Goal: Task Accomplishment & Management: Complete application form

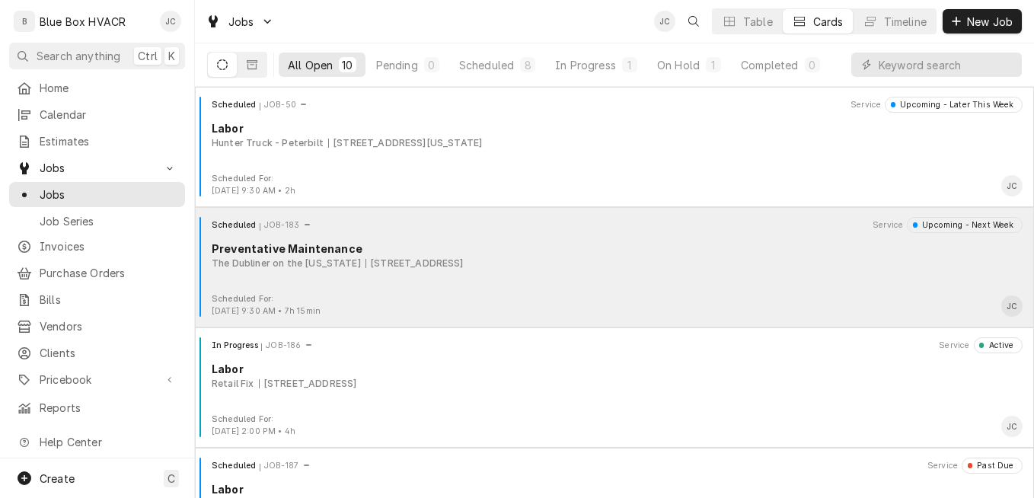
scroll to position [792, 0]
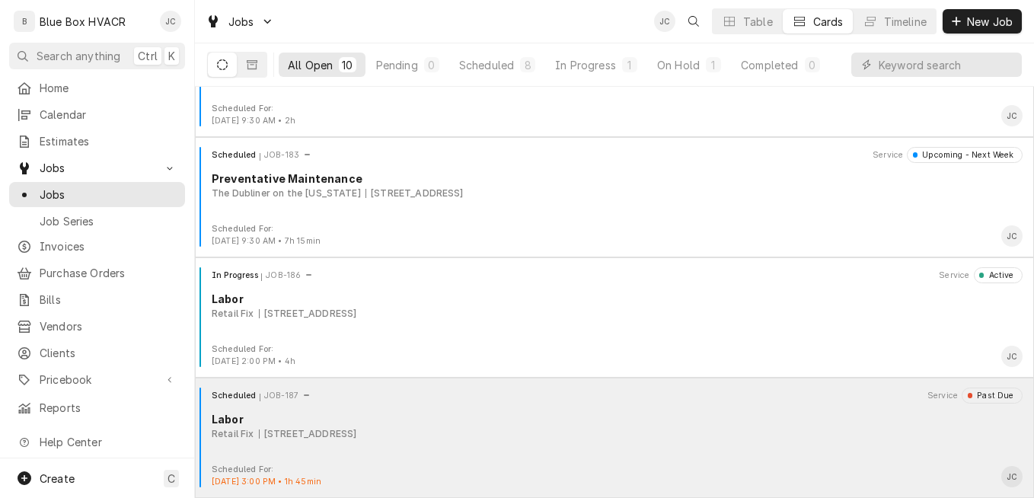
click at [607, 419] on div "Labor" at bounding box center [617, 419] width 811 height 16
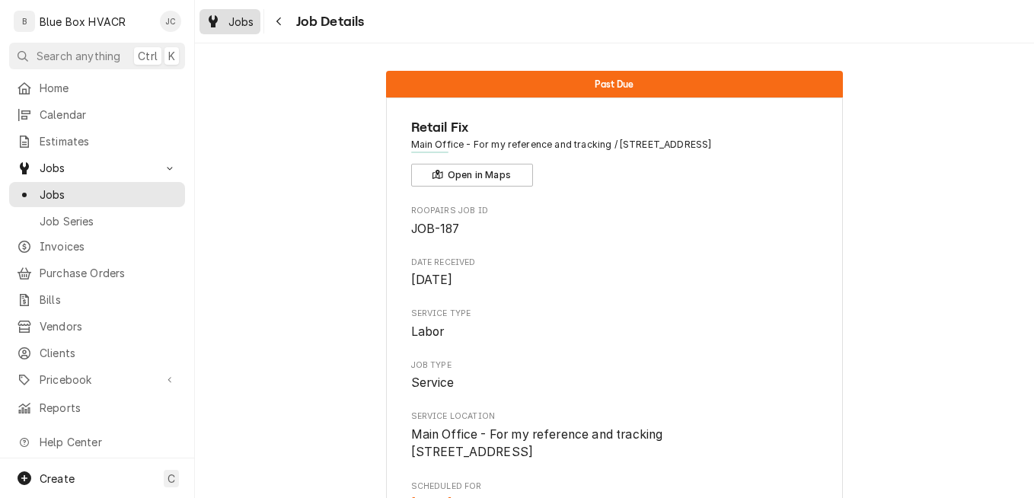
click at [241, 20] on span "Jobs" at bounding box center [241, 22] width 26 height 16
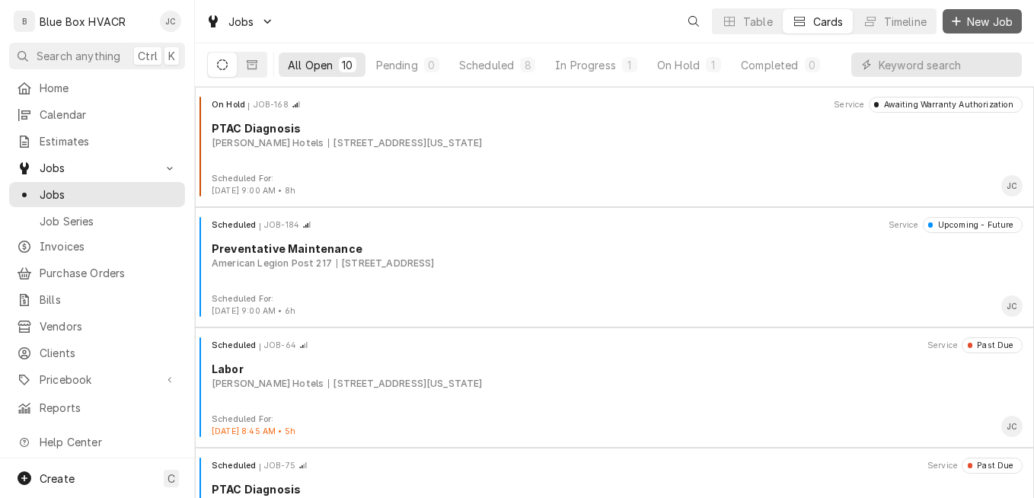
click at [969, 25] on span "New Job" at bounding box center [990, 22] width 52 height 16
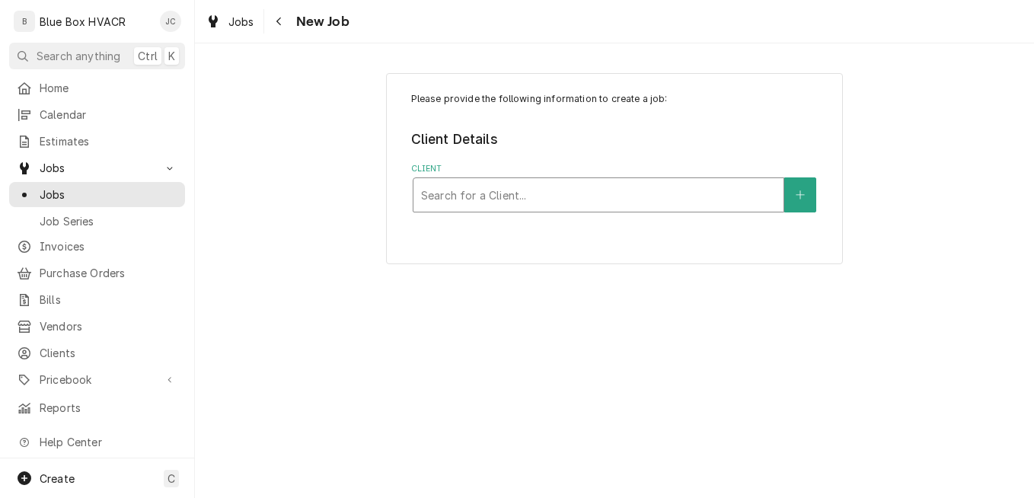
click at [557, 198] on div "Client" at bounding box center [598, 194] width 355 height 27
type input "retai"
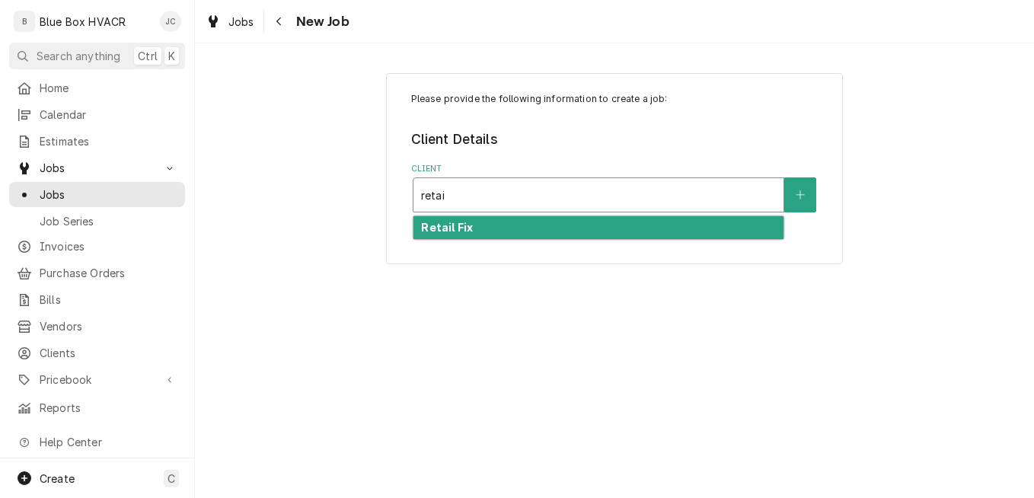
click at [481, 238] on div "Retail Fix" at bounding box center [599, 228] width 370 height 24
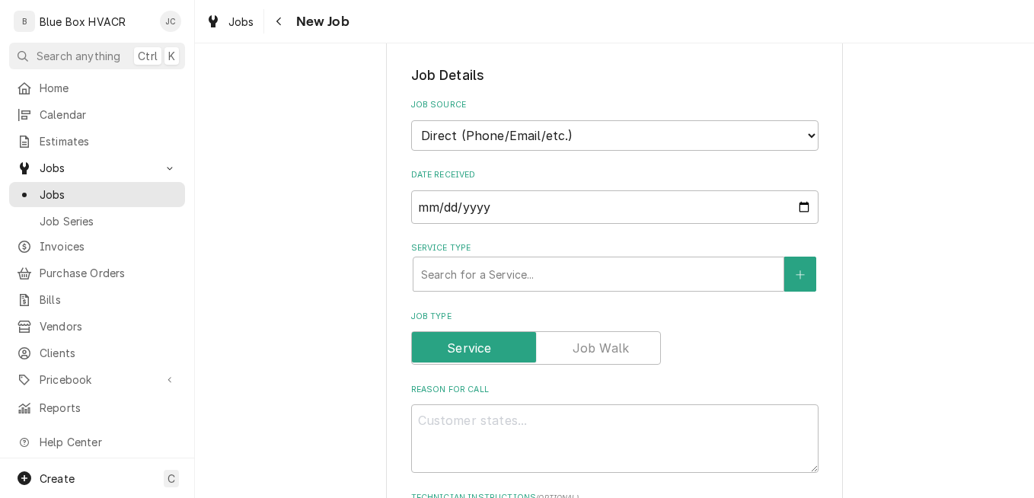
scroll to position [457, 0]
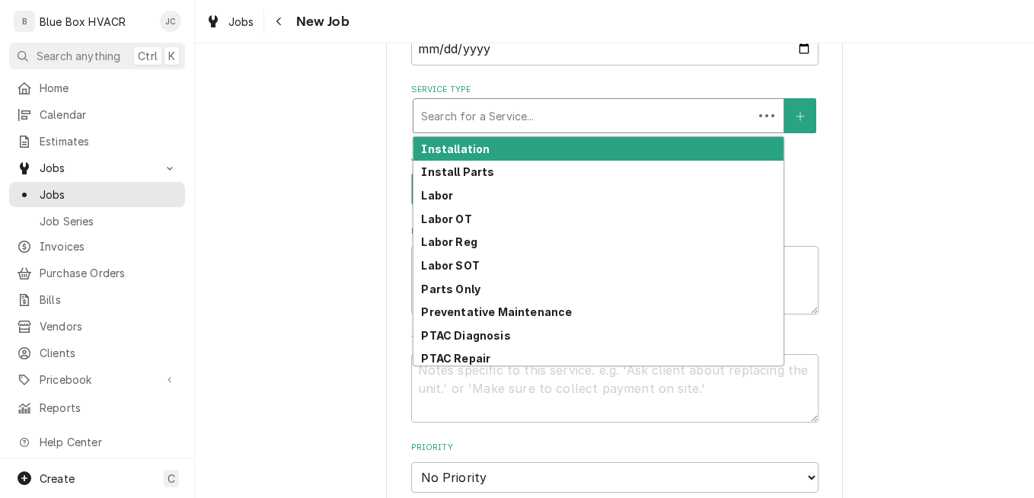
click at [539, 111] on div "Service Type" at bounding box center [583, 115] width 324 height 27
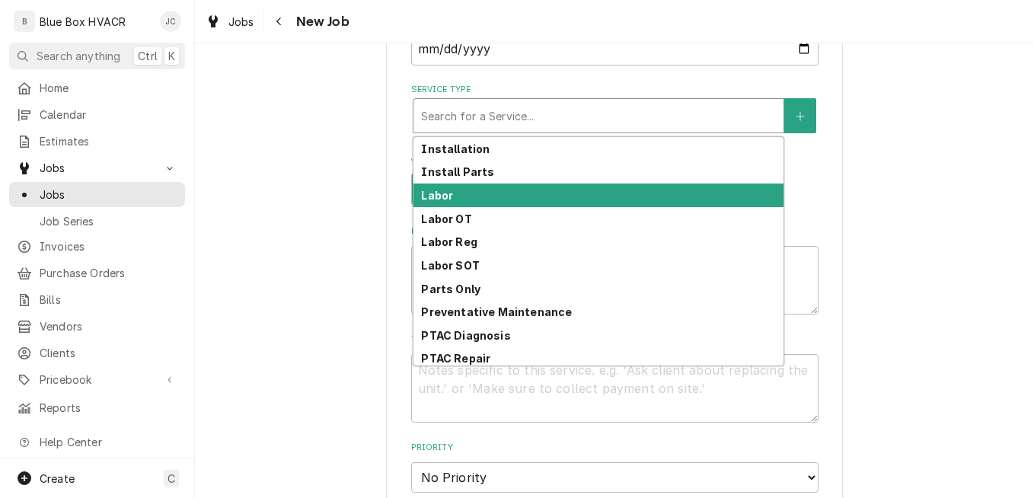
click at [494, 191] on div "Labor" at bounding box center [599, 196] width 370 height 24
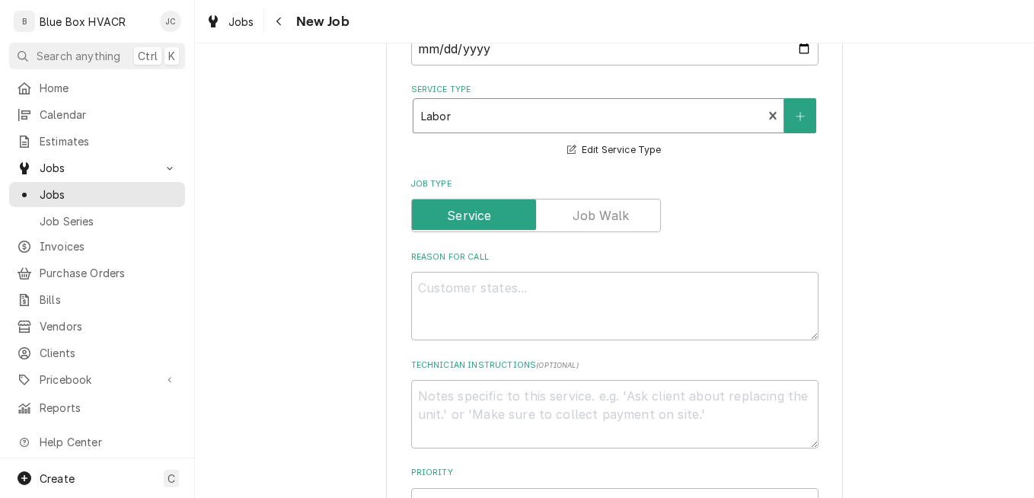
type textarea "x"
click at [522, 296] on textarea "Reason For Call" at bounding box center [614, 306] width 407 height 69
click at [480, 296] on textarea "Reason For Call" at bounding box center [614, 306] width 407 height 69
paste textarea "We are having an issue that the HVAC system is not working on one side of the s…"
type textarea "We are having an issue that the HVAC system is not working on one side of the s…"
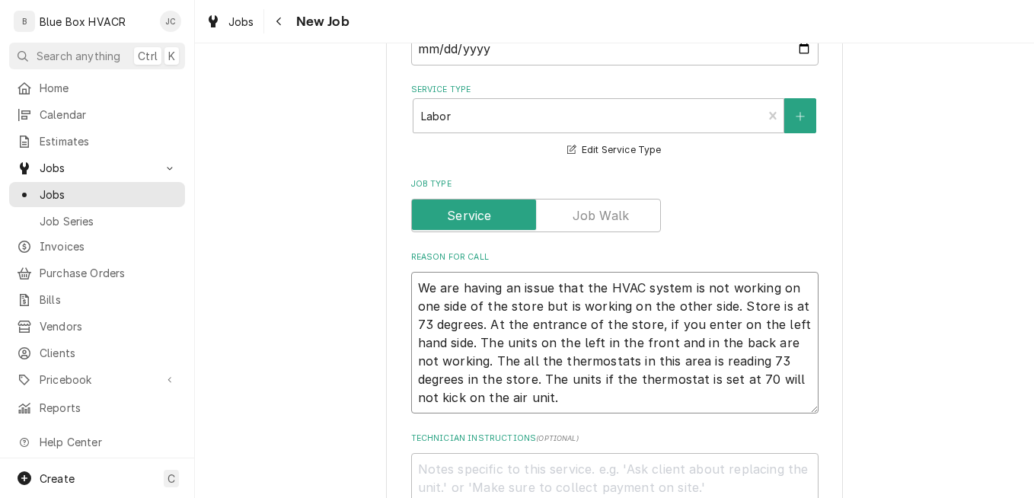
type textarea "x"
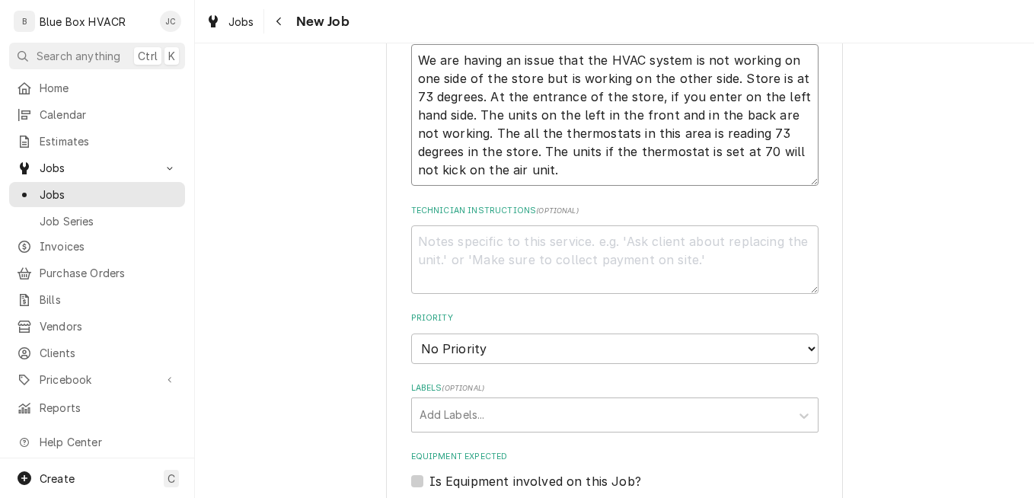
scroll to position [685, 0]
type textarea "We are having an issue that the HVAC system is not working on one side of the s…"
click at [585, 343] on select "No Priority Urgent High Medium Low" at bounding box center [614, 348] width 407 height 30
select select "2"
click at [411, 333] on select "No Priority Urgent High Medium Low" at bounding box center [614, 348] width 407 height 30
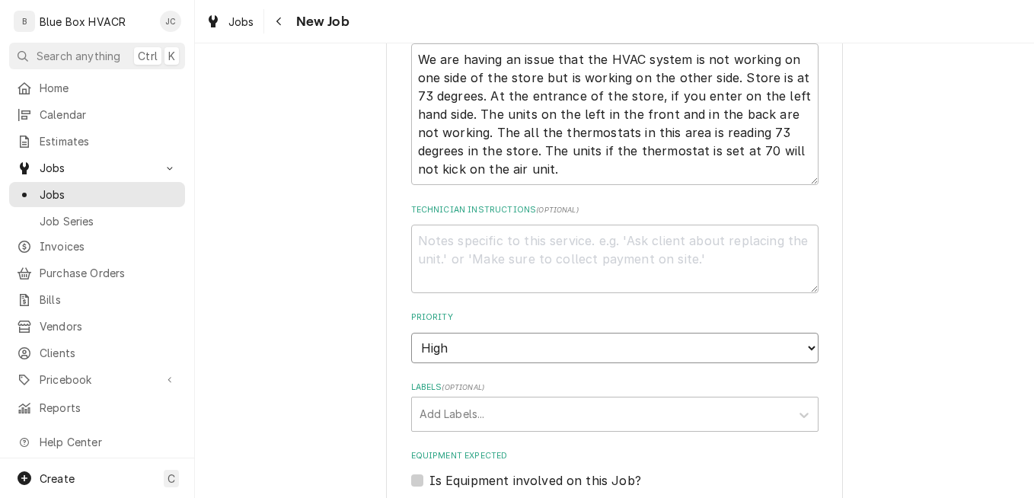
type textarea "x"
click at [533, 356] on select "No Priority Urgent High Medium Low" at bounding box center [614, 348] width 407 height 30
select select "3"
click at [411, 333] on select "No Priority Urgent High Medium Low" at bounding box center [614, 348] width 407 height 30
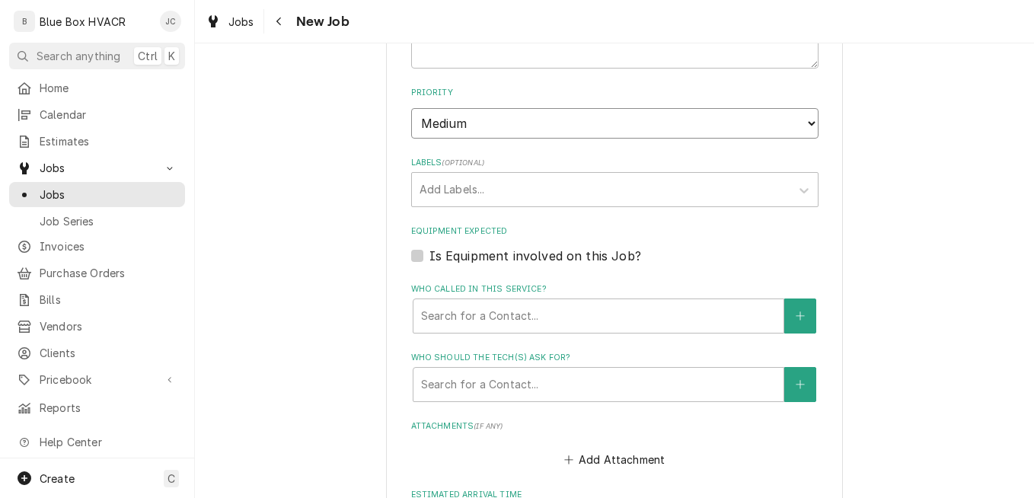
scroll to position [914, 0]
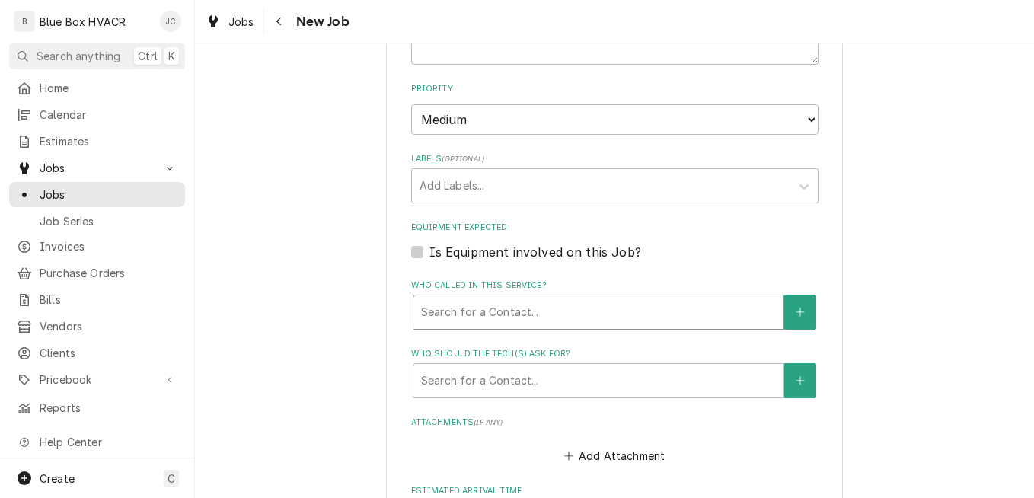
click at [614, 309] on div "Who called in this service?" at bounding box center [598, 312] width 355 height 27
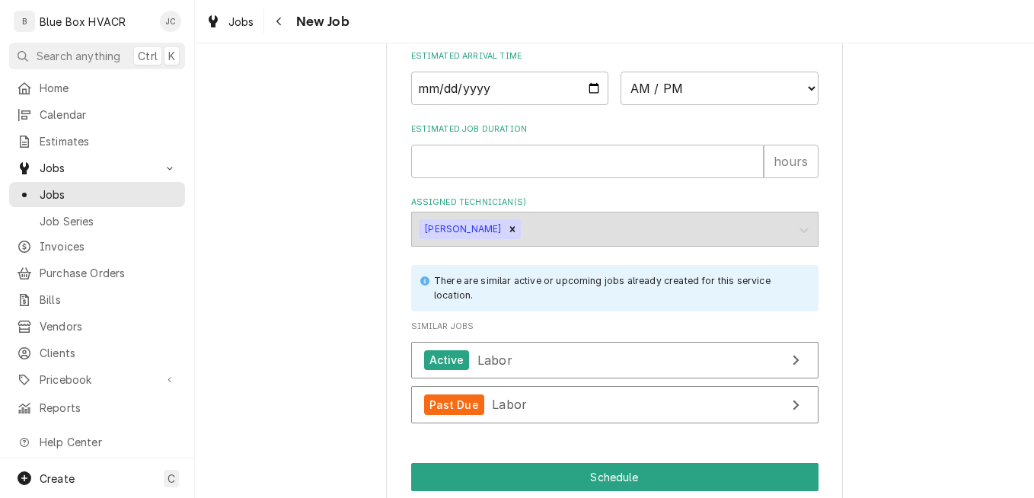
scroll to position [1371, 0]
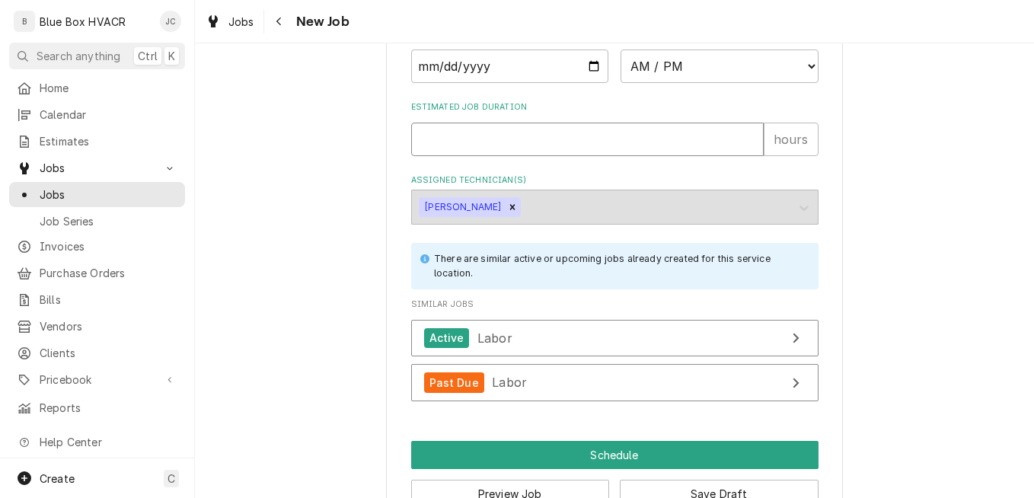
click at [525, 135] on input "Estimated Job Duration" at bounding box center [587, 140] width 353 height 34
type textarea "x"
type input "6"
type textarea "x"
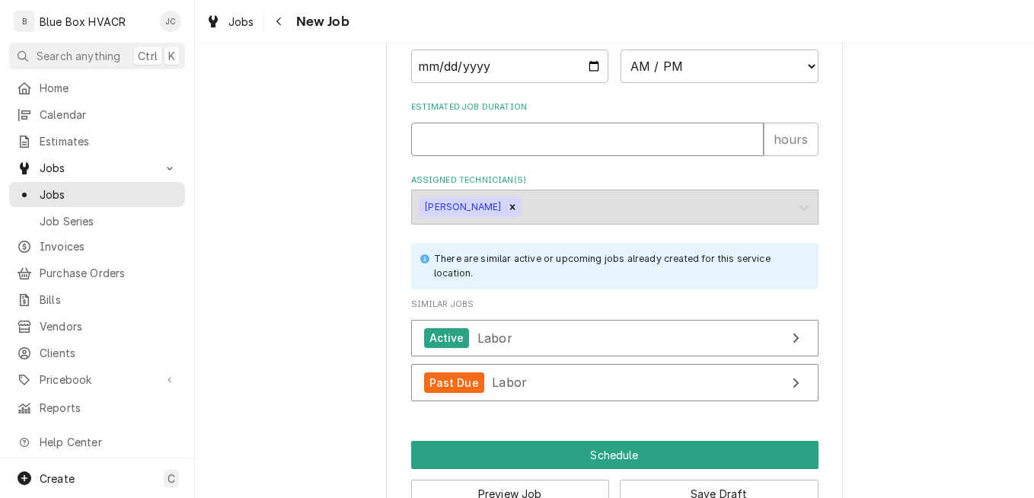
type input "7"
type textarea "x"
type input "7"
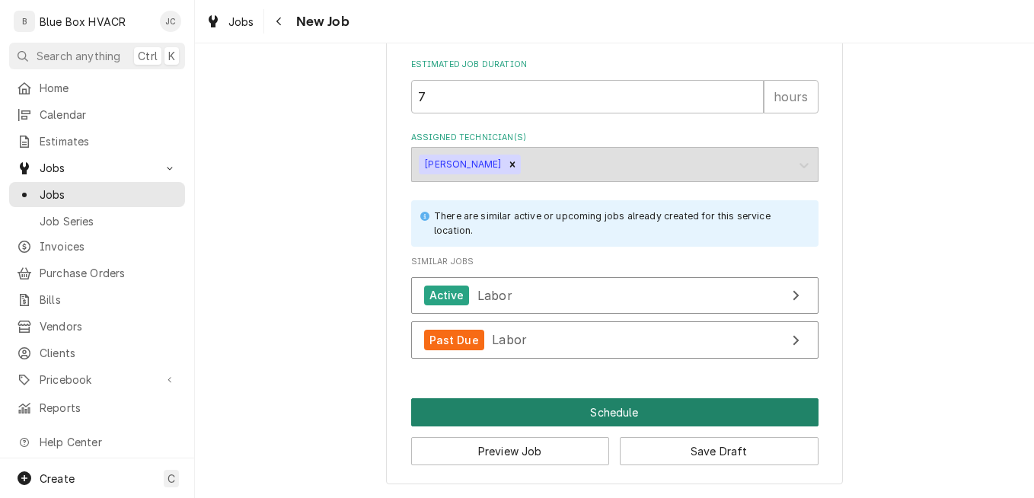
click at [619, 415] on button "Schedule" at bounding box center [614, 412] width 407 height 28
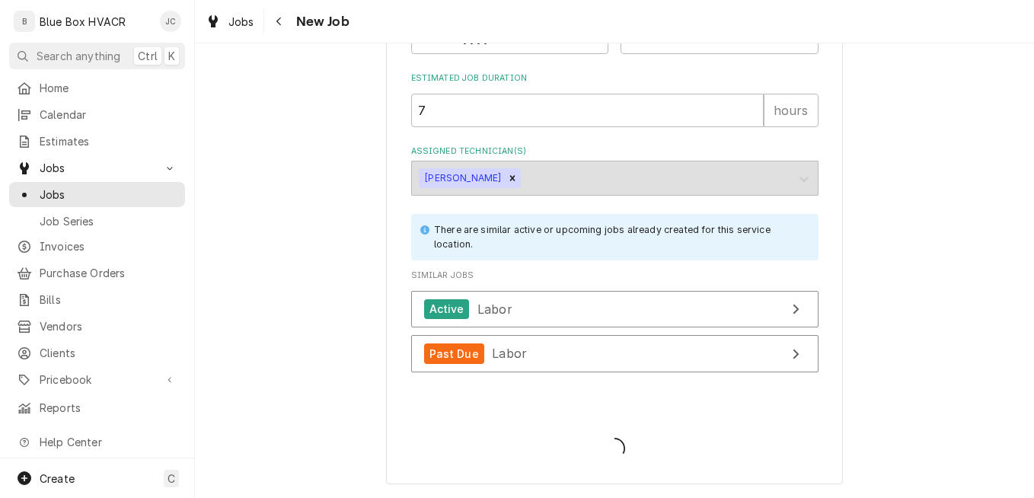
type textarea "x"
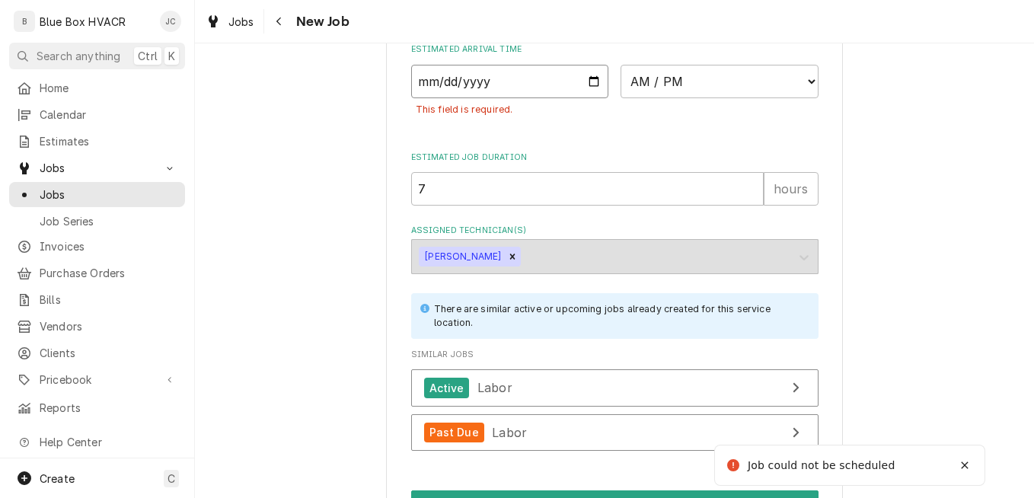
click at [582, 82] on input "Date" at bounding box center [510, 82] width 198 height 34
type input "2025-08-21"
type textarea "x"
click at [711, 81] on select "AM / PM 6:00 AM 6:15 AM 6:30 AM 6:45 AM 7:00 AM 7:15 AM 7:30 AM 7:45 AM 8:00 AM…" at bounding box center [720, 82] width 198 height 34
select select "10:00:00"
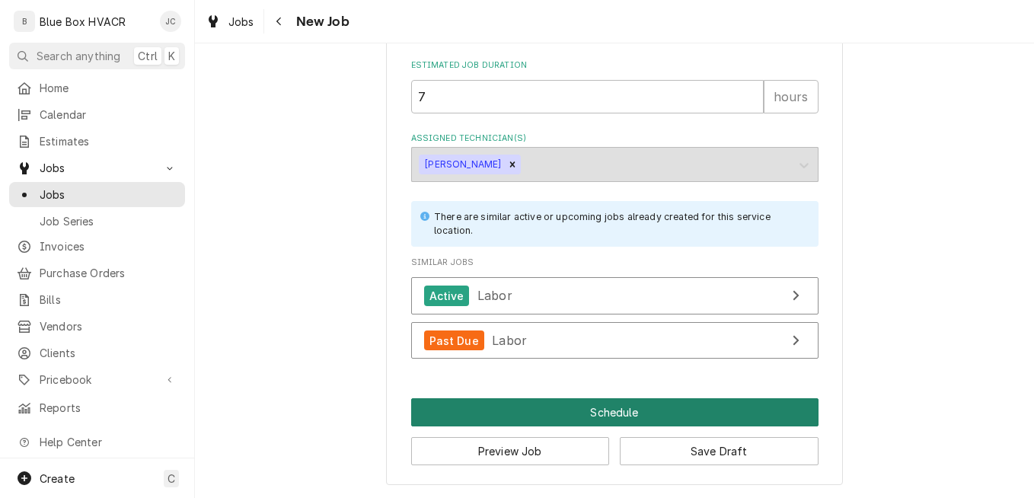
click at [611, 408] on button "Schedule" at bounding box center [614, 412] width 407 height 28
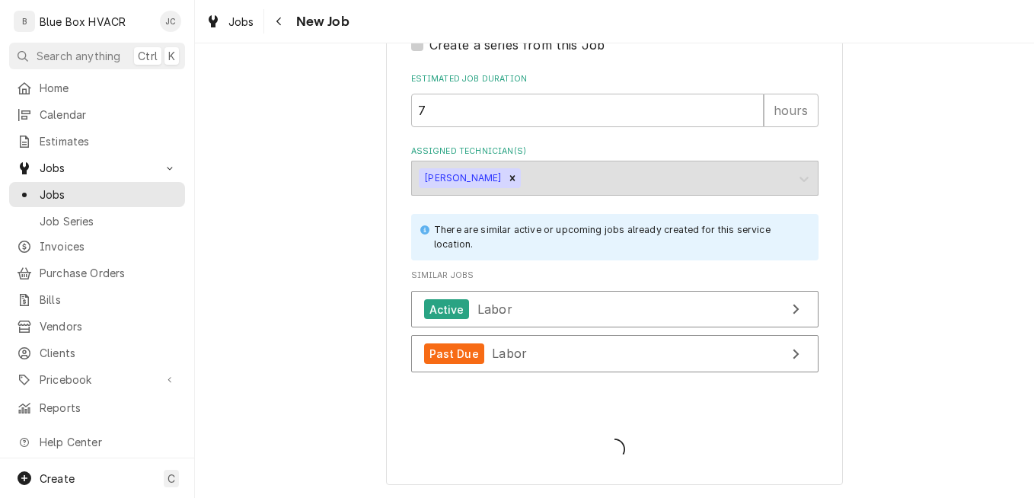
scroll to position [1445, 0]
type textarea "x"
